Goal: Task Accomplishment & Management: Complete application form

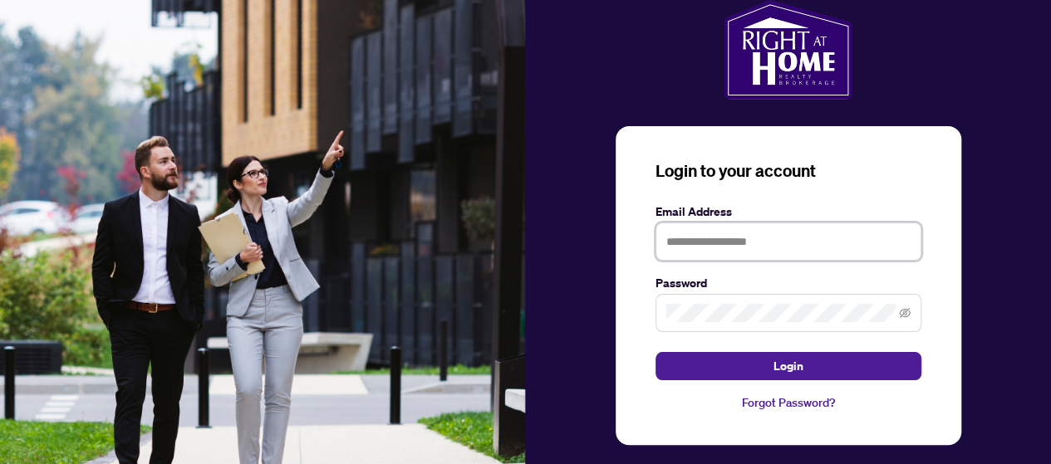
type input "**********"
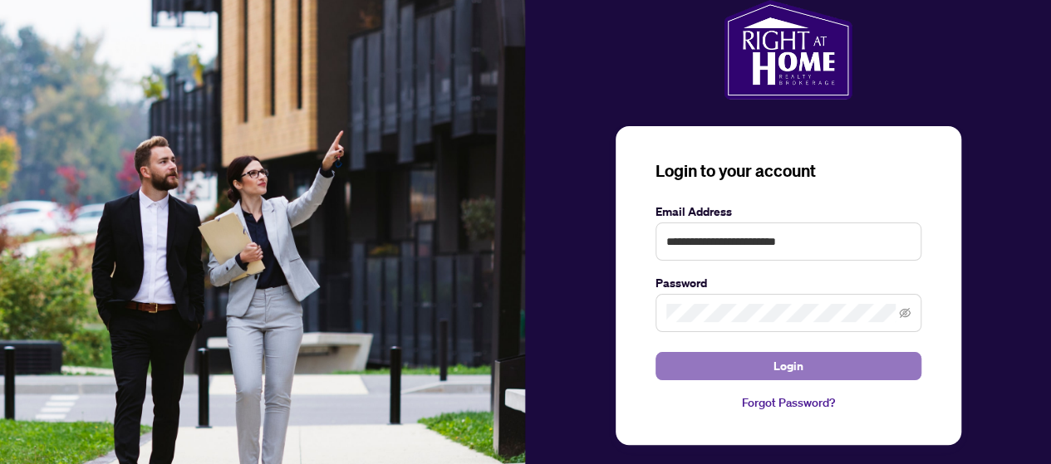
click at [782, 362] on span "Login" at bounding box center [788, 366] width 30 height 27
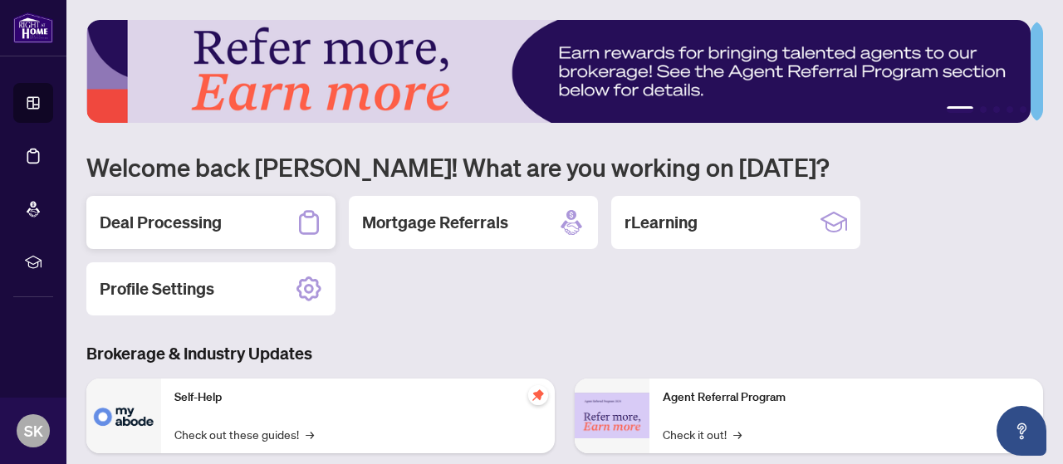
click at [231, 225] on div "Deal Processing" at bounding box center [210, 222] width 249 height 53
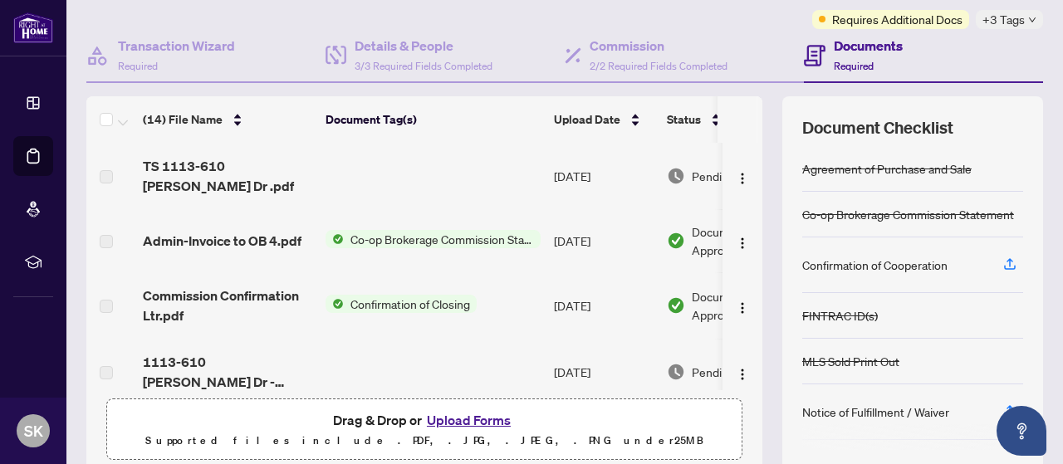
scroll to position [133, 0]
click at [238, 167] on span "TS 1113-610 [PERSON_NAME] Dr .pdf" at bounding box center [227, 175] width 169 height 40
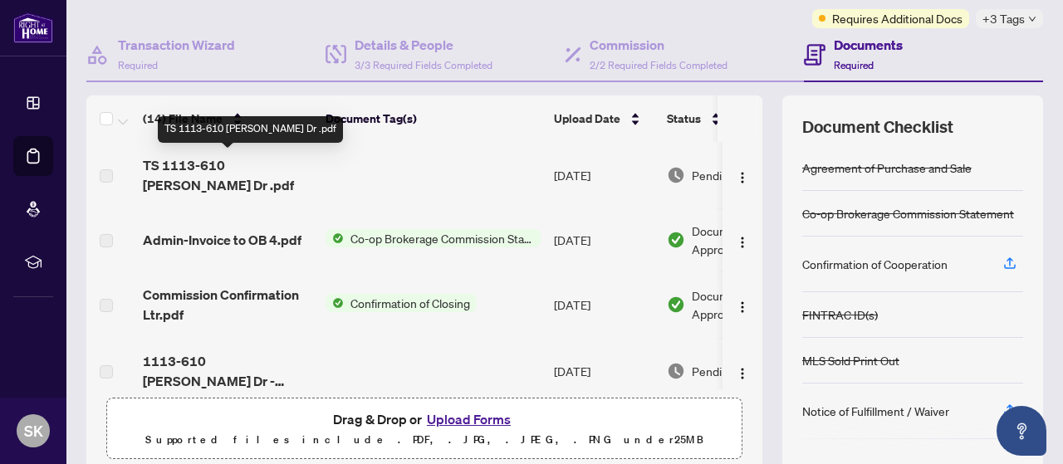
click at [158, 178] on span "TS 1113-610 [PERSON_NAME] Dr .pdf" at bounding box center [227, 175] width 169 height 40
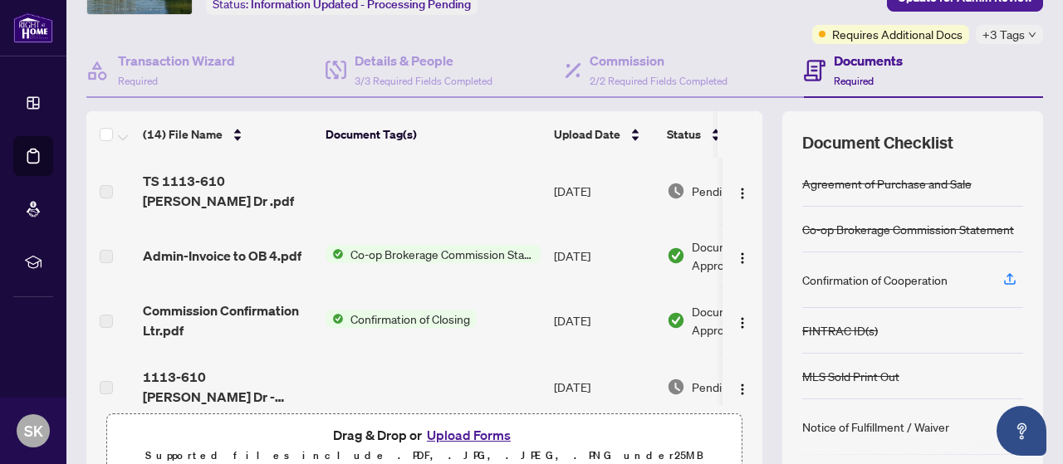
scroll to position [120, 0]
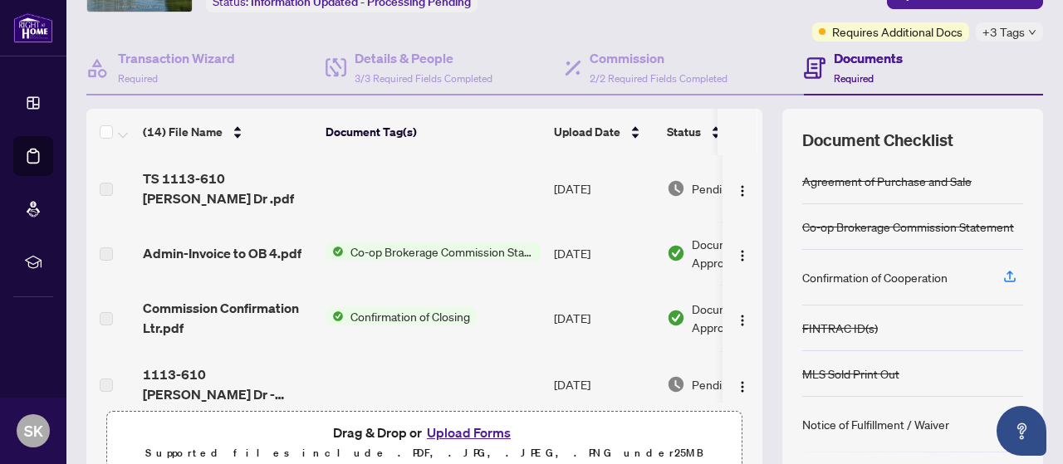
click at [218, 181] on span "TS 1113-610 [PERSON_NAME] Dr .pdf" at bounding box center [227, 189] width 169 height 40
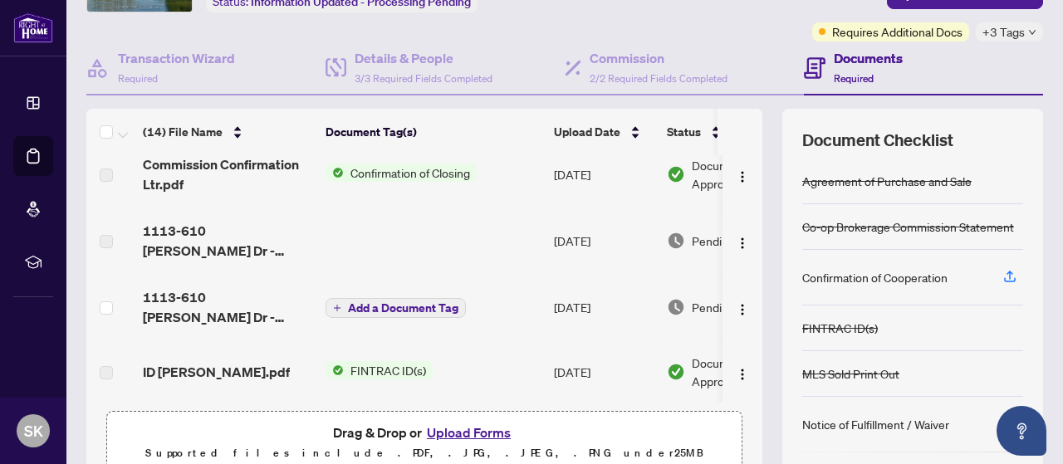
scroll to position [161, 0]
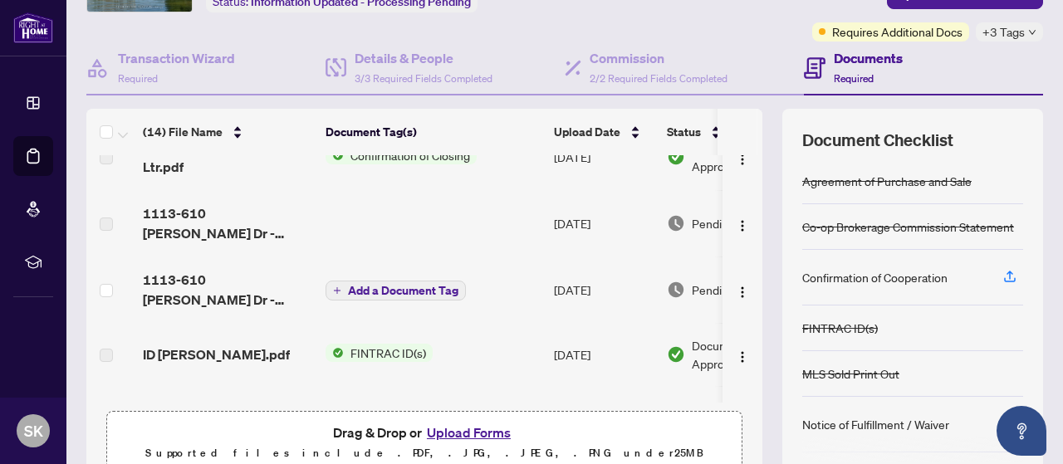
click at [223, 282] on span "1113-610 [PERSON_NAME] Dr - [PERSON_NAME].pdf" at bounding box center [227, 290] width 169 height 40
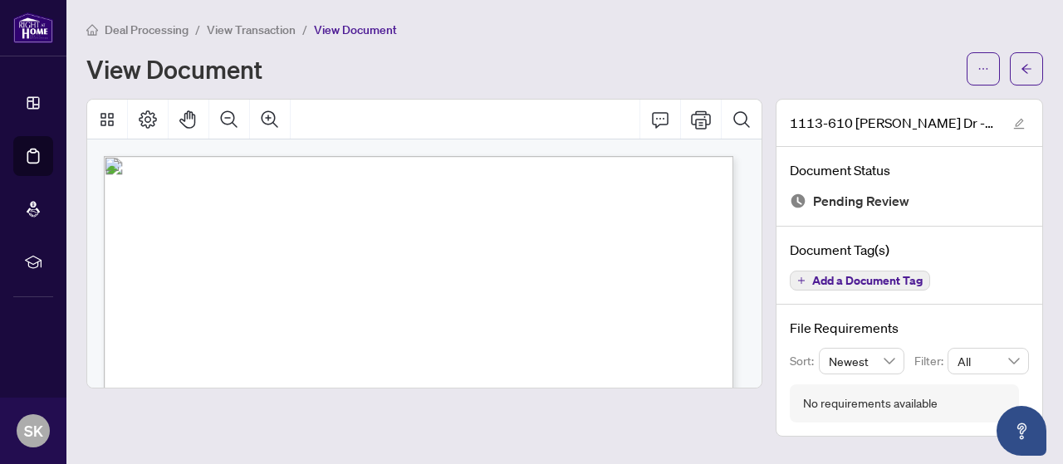
click at [696, 115] on icon "Print" at bounding box center [701, 120] width 20 height 20
click at [1026, 68] on icon "arrow-left" at bounding box center [1027, 68] width 10 height 9
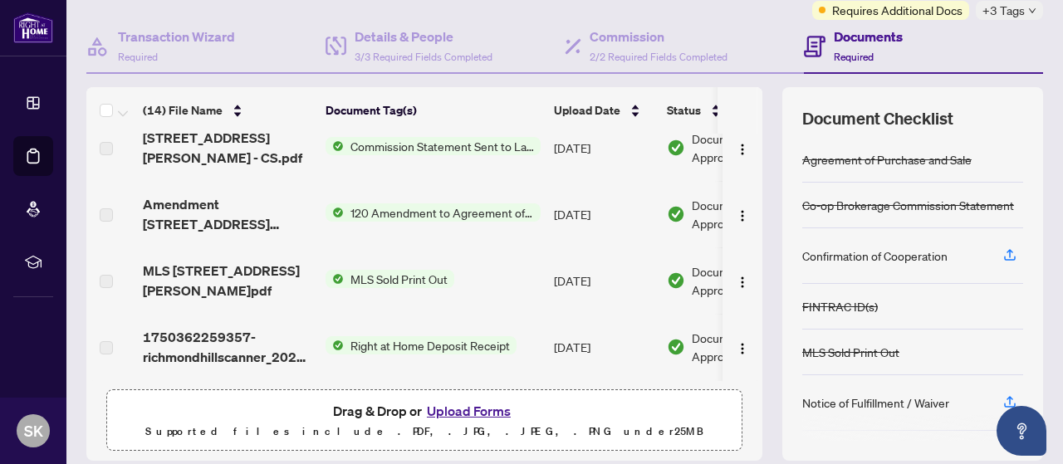
scroll to position [148, 0]
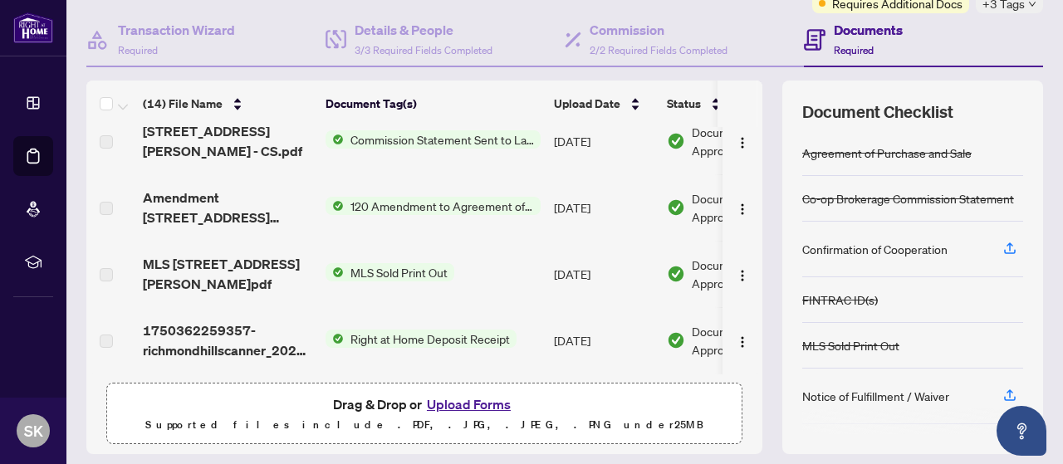
click at [452, 397] on button "Upload Forms" at bounding box center [469, 405] width 94 height 22
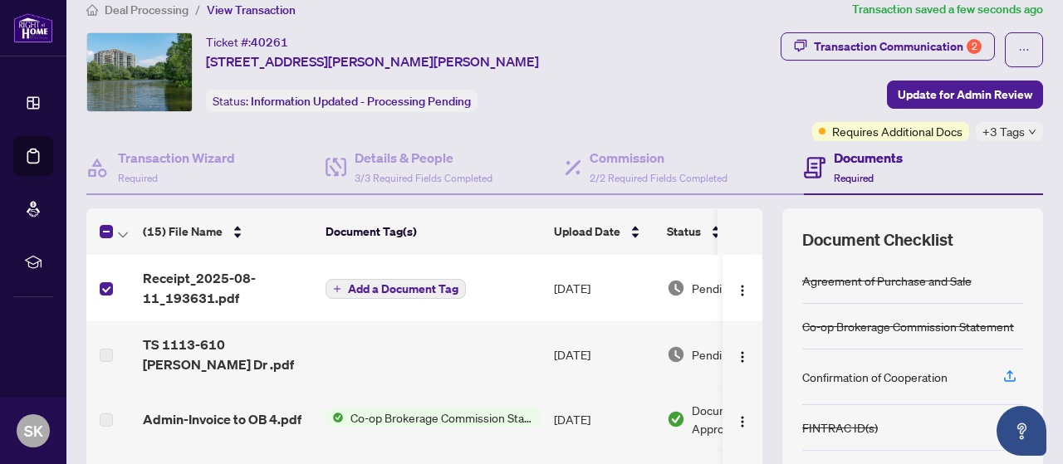
scroll to position [0, 0]
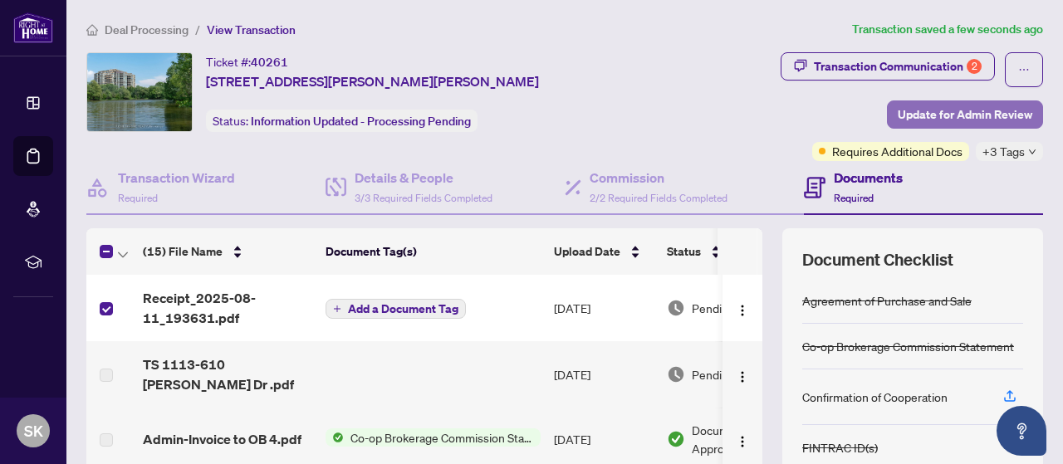
click at [907, 111] on span "Update for Admin Review" at bounding box center [965, 114] width 135 height 27
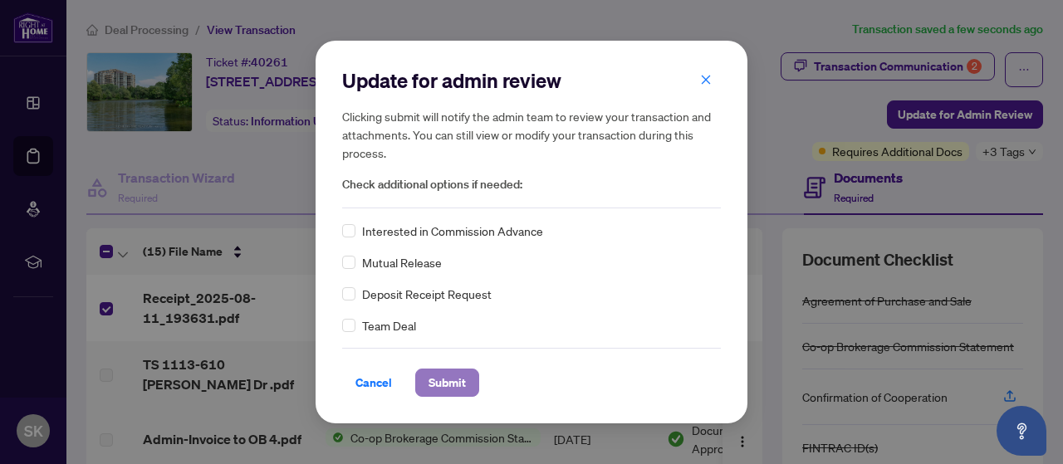
click at [432, 379] on span "Submit" at bounding box center [447, 383] width 37 height 27
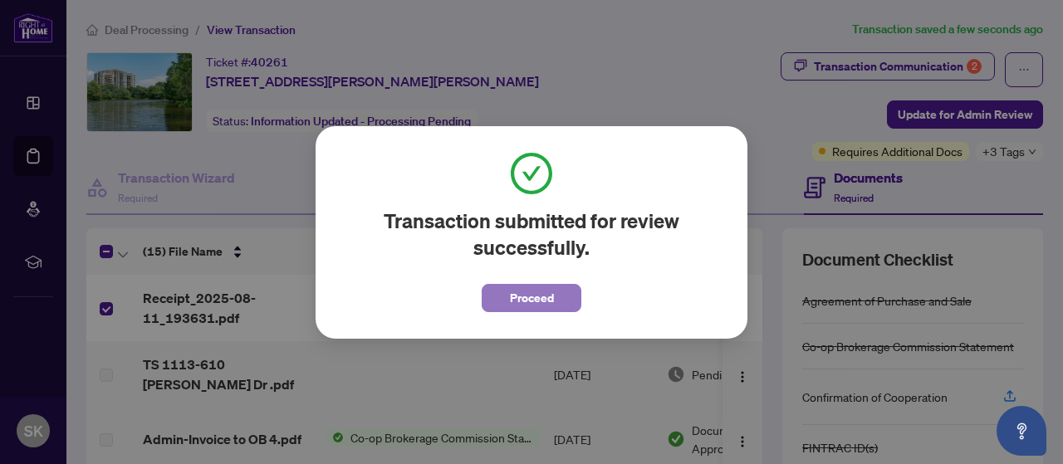
click at [522, 300] on span "Proceed" at bounding box center [532, 298] width 44 height 27
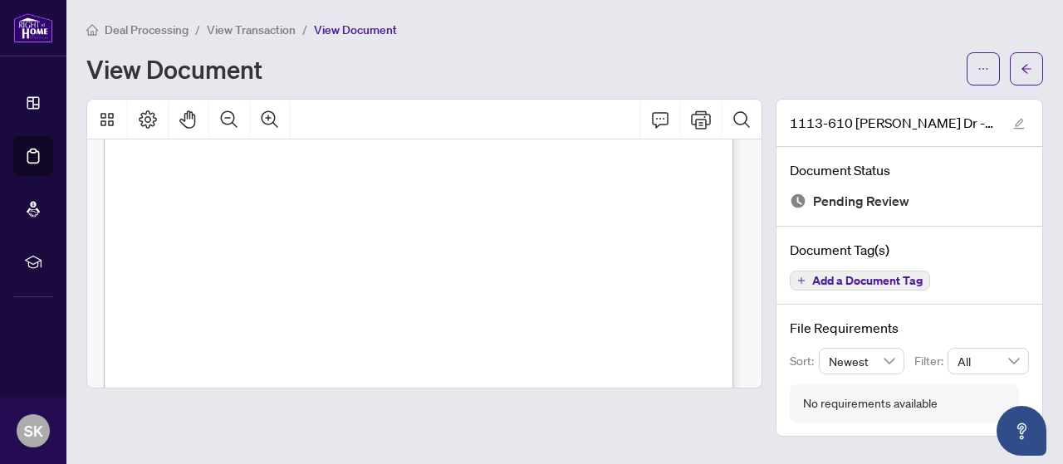
scroll to position [284, 0]
click at [1015, 70] on button "button" at bounding box center [1026, 68] width 33 height 33
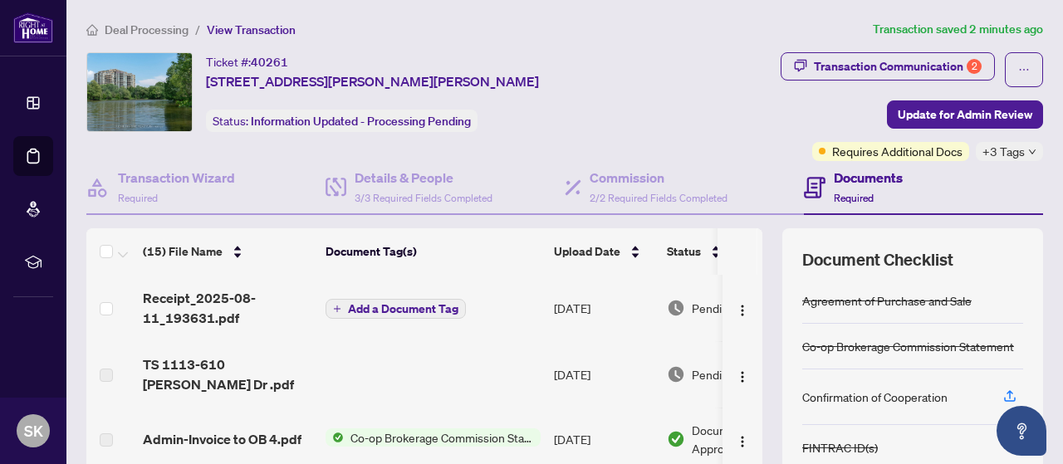
click at [202, 302] on span "Receipt_2025-08-11_193631.pdf" at bounding box center [227, 308] width 169 height 40
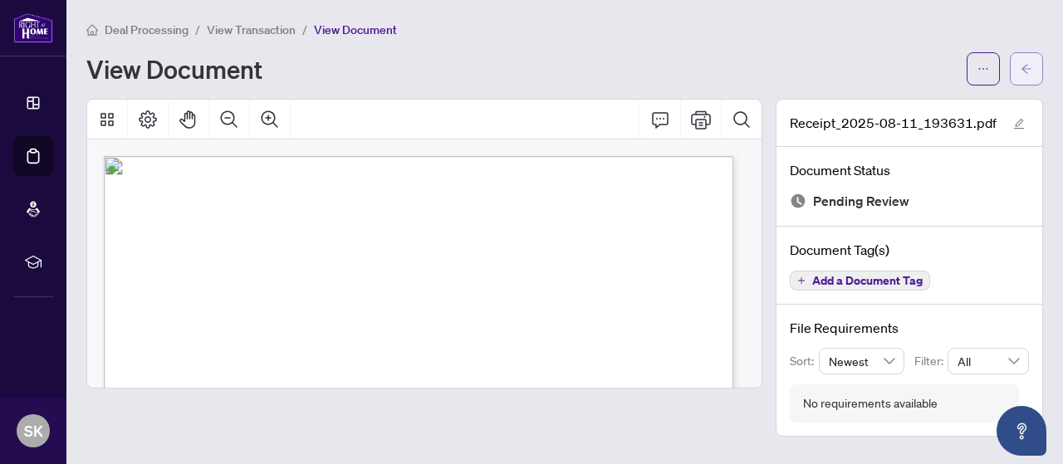
click at [1013, 76] on button "button" at bounding box center [1026, 68] width 33 height 33
